Goal: Task Accomplishment & Management: Use online tool/utility

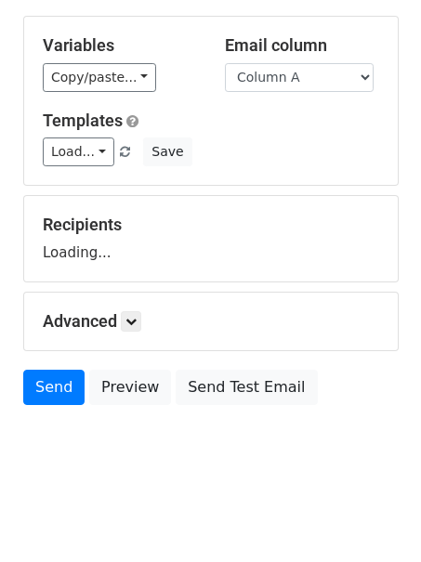
scroll to position [86, 0]
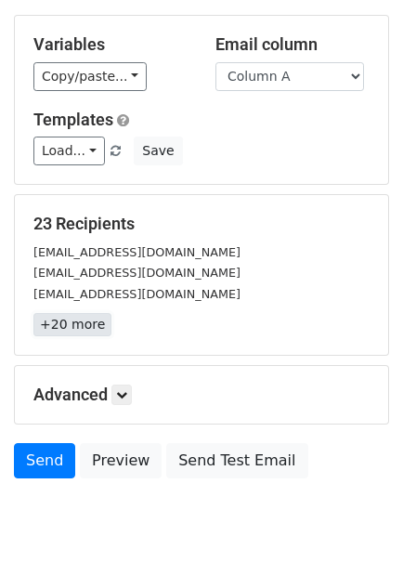
click at [86, 321] on link "+20 more" at bounding box center [72, 324] width 78 height 23
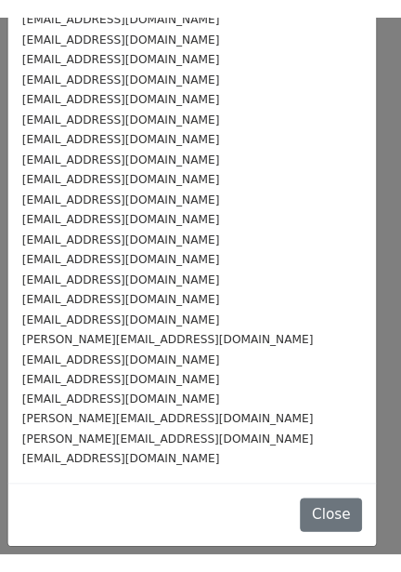
scroll to position [46, 0]
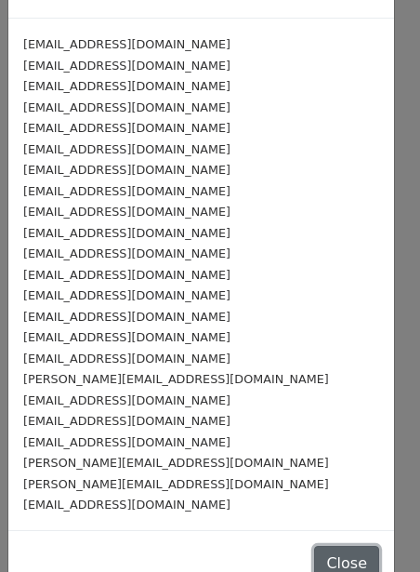
click at [314, 558] on button "Close" at bounding box center [346, 563] width 65 height 35
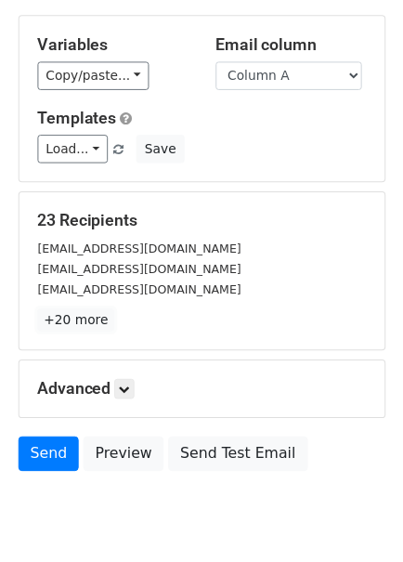
scroll to position [86, 0]
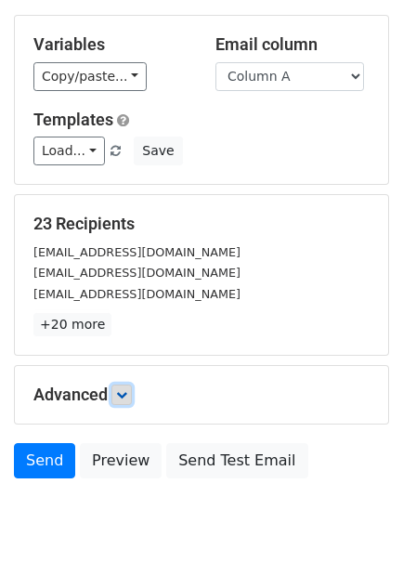
click at [132, 389] on link at bounding box center [122, 395] width 20 height 20
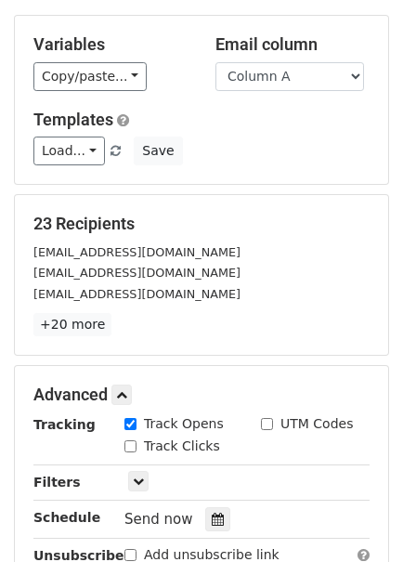
scroll to position [318, 0]
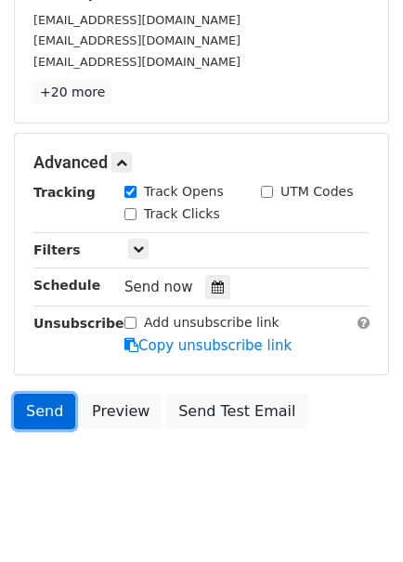
click at [35, 415] on link "Send" at bounding box center [44, 411] width 61 height 35
